Goal: Task Accomplishment & Management: Manage account settings

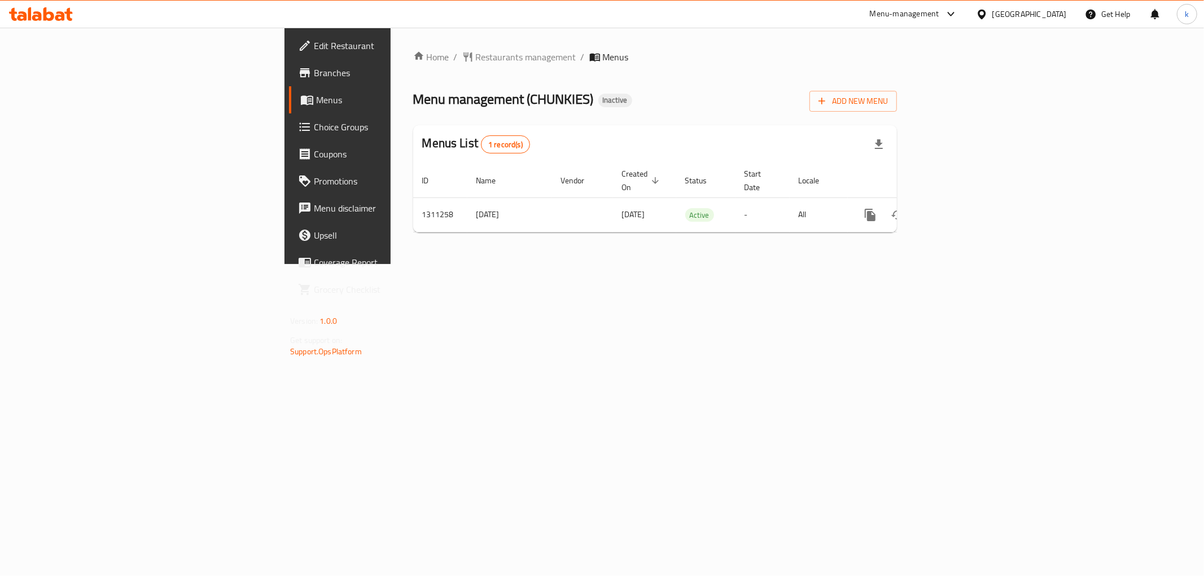
click at [289, 53] on link "Edit Restaurant" at bounding box center [387, 45] width 196 height 27
